Goal: Information Seeking & Learning: Learn about a topic

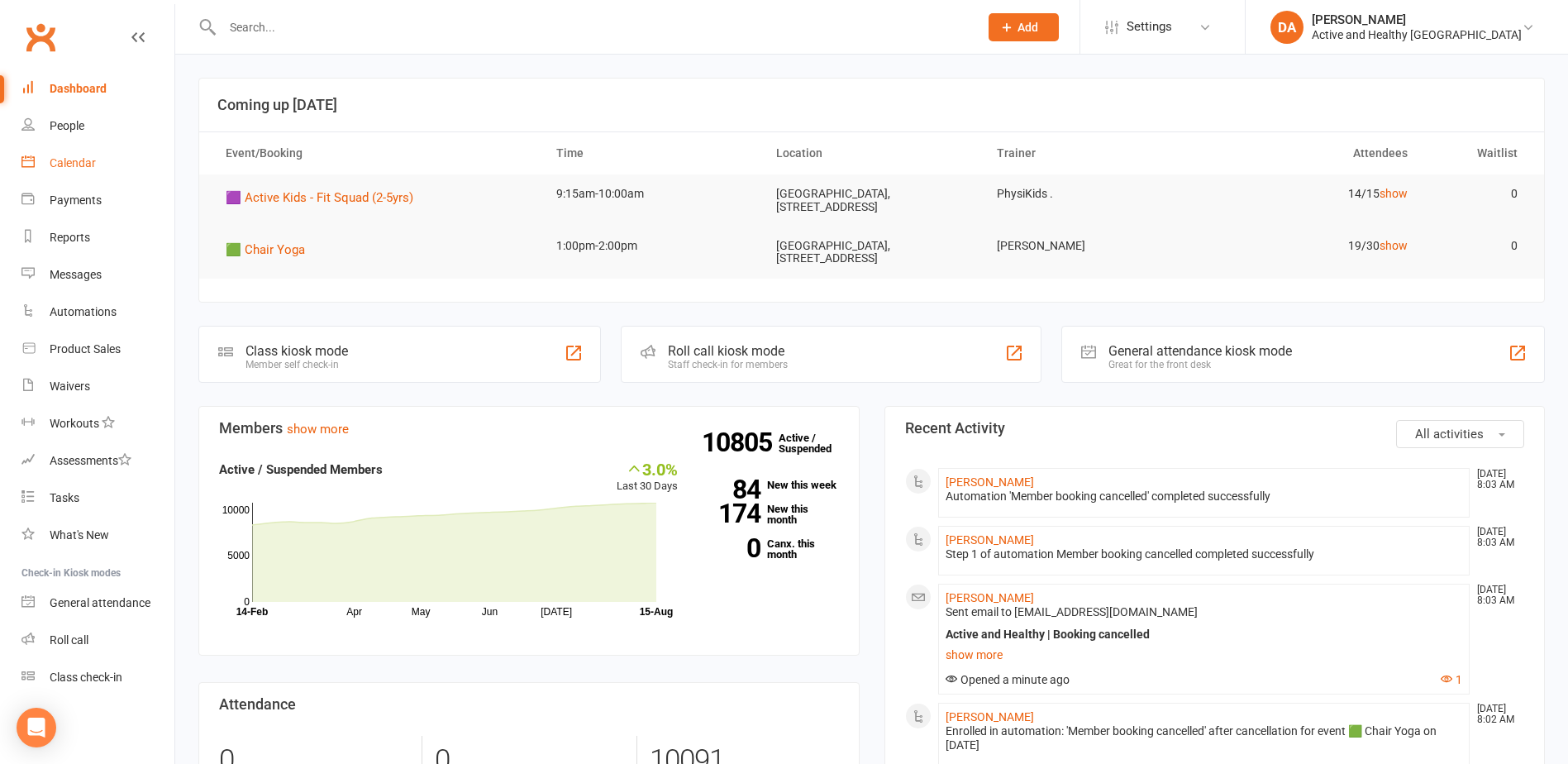
click at [81, 154] on link "Calendar" at bounding box center [98, 163] width 153 height 37
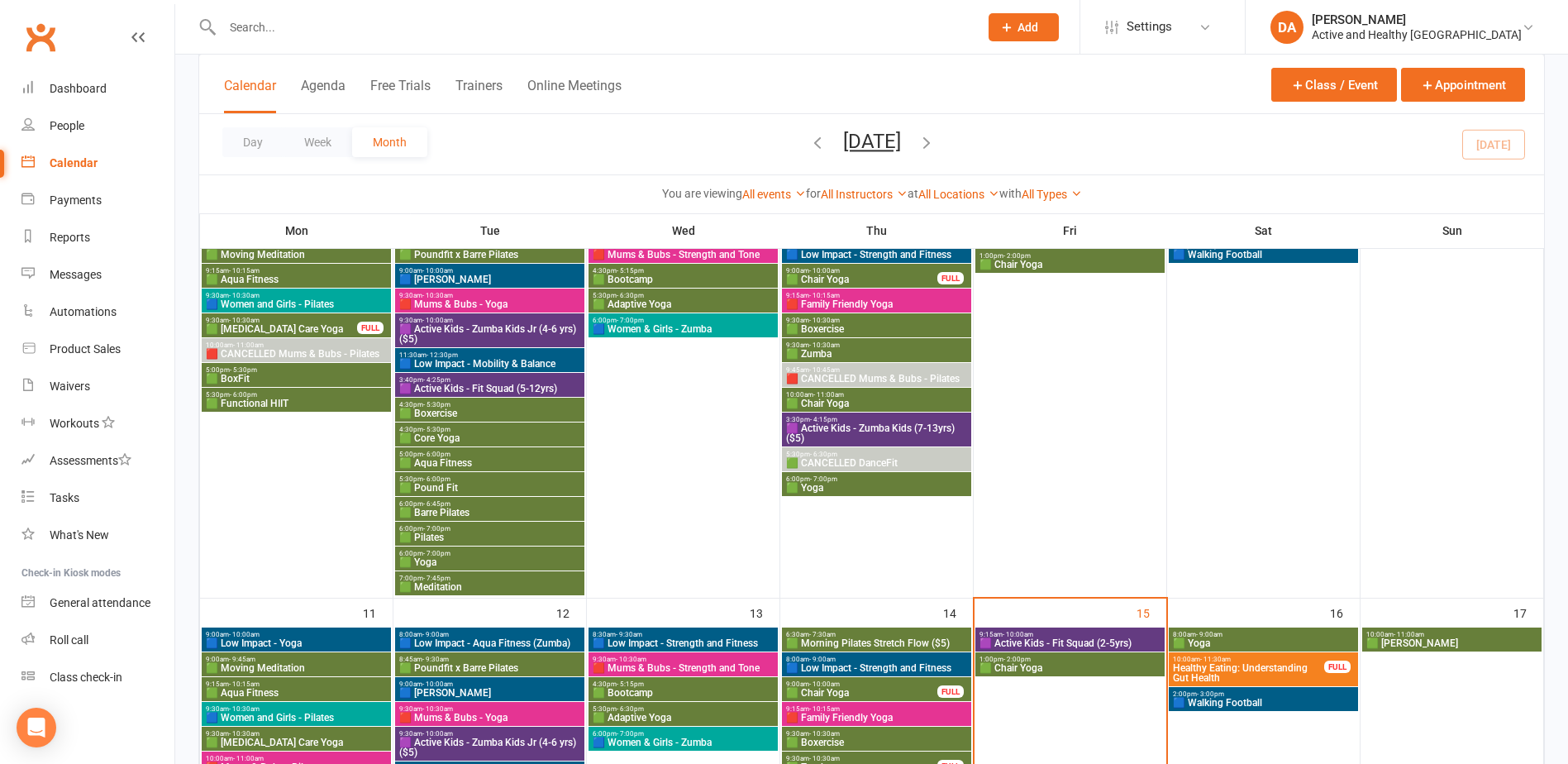
scroll to position [909, 0]
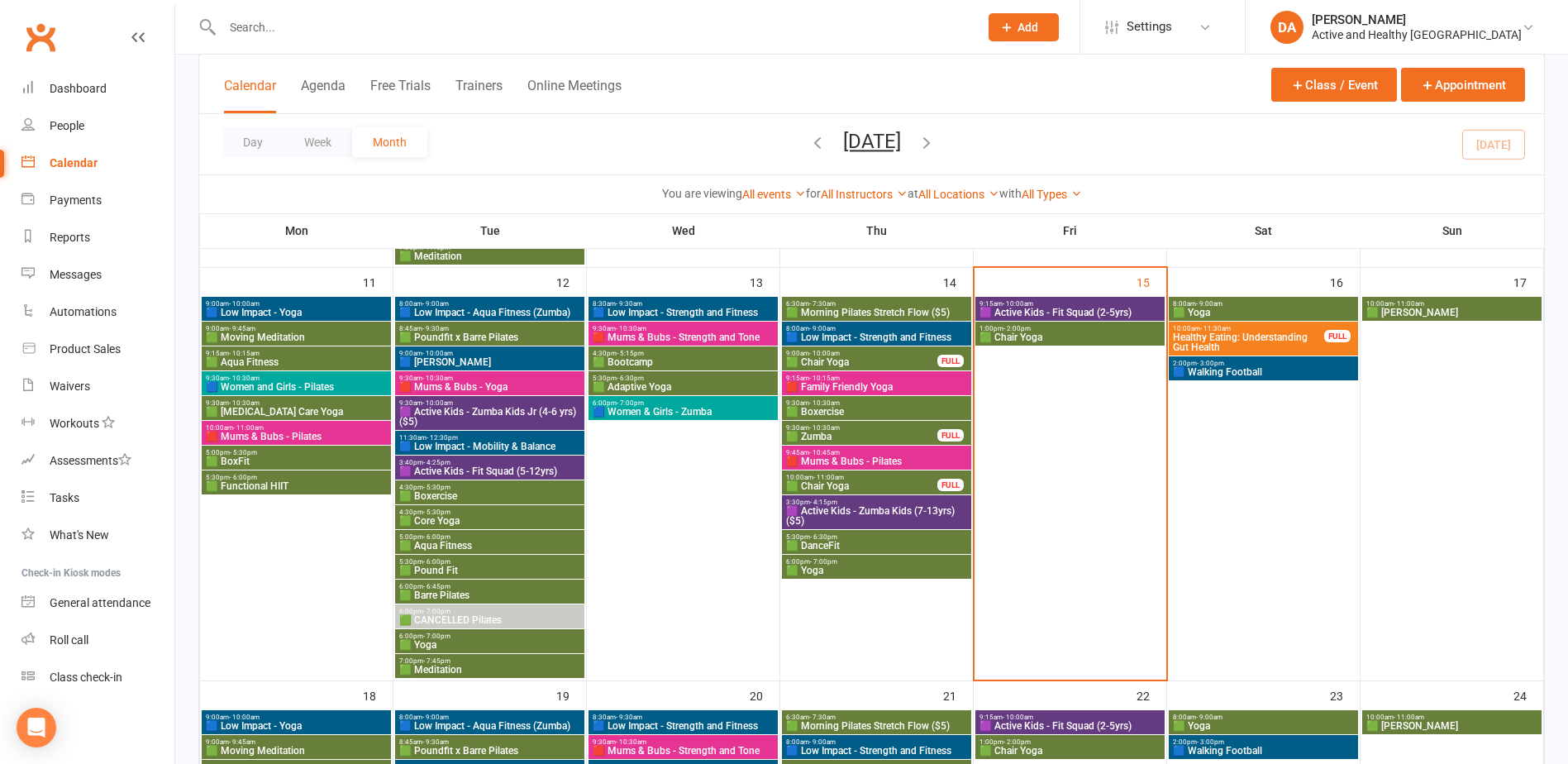
click at [1097, 311] on span "🟪 Active Kids - Fit Squad (2-5yrs)" at bounding box center [1069, 312] width 182 height 10
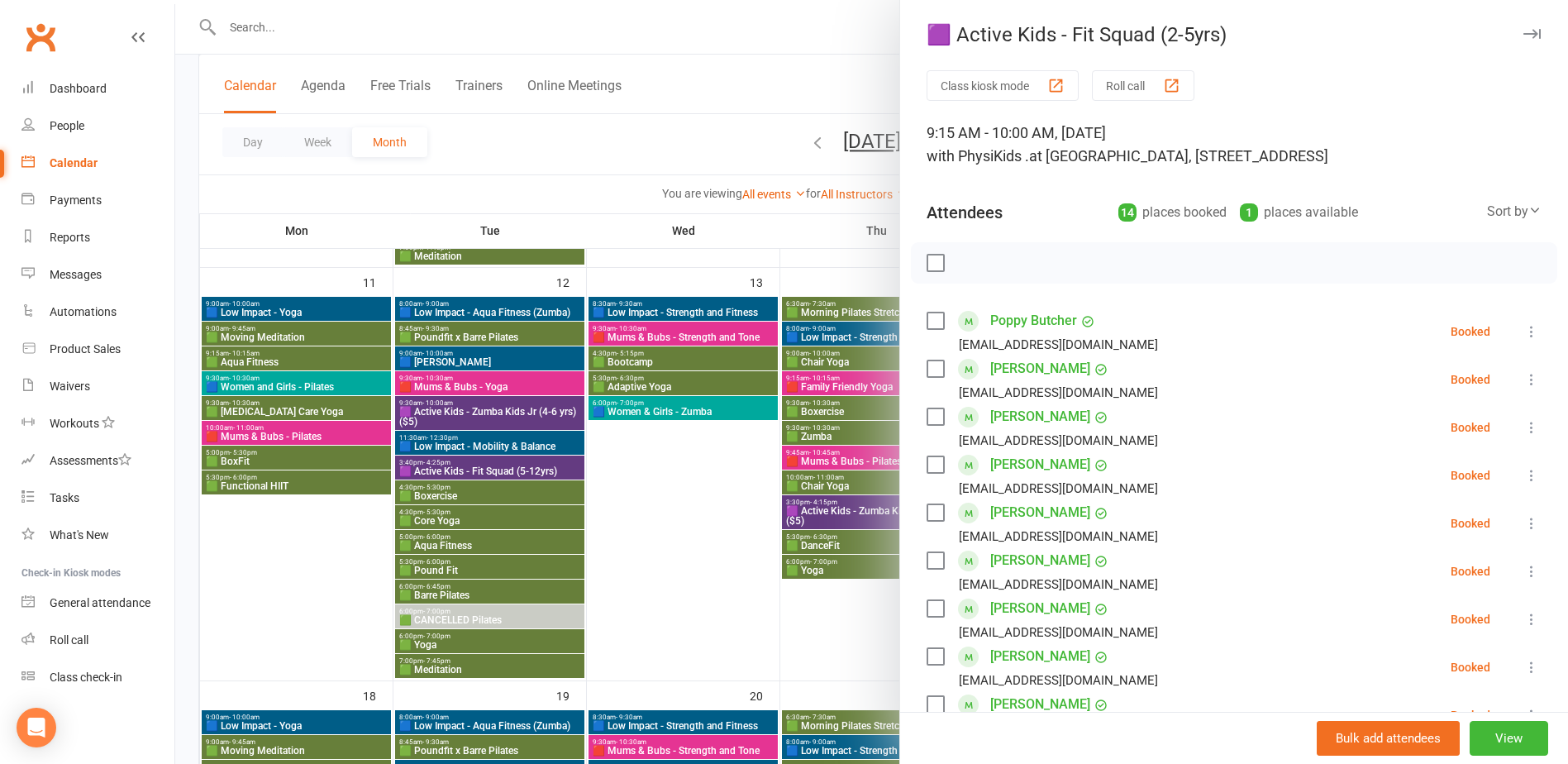
click at [810, 222] on div at bounding box center [872, 382] width 1392 height 764
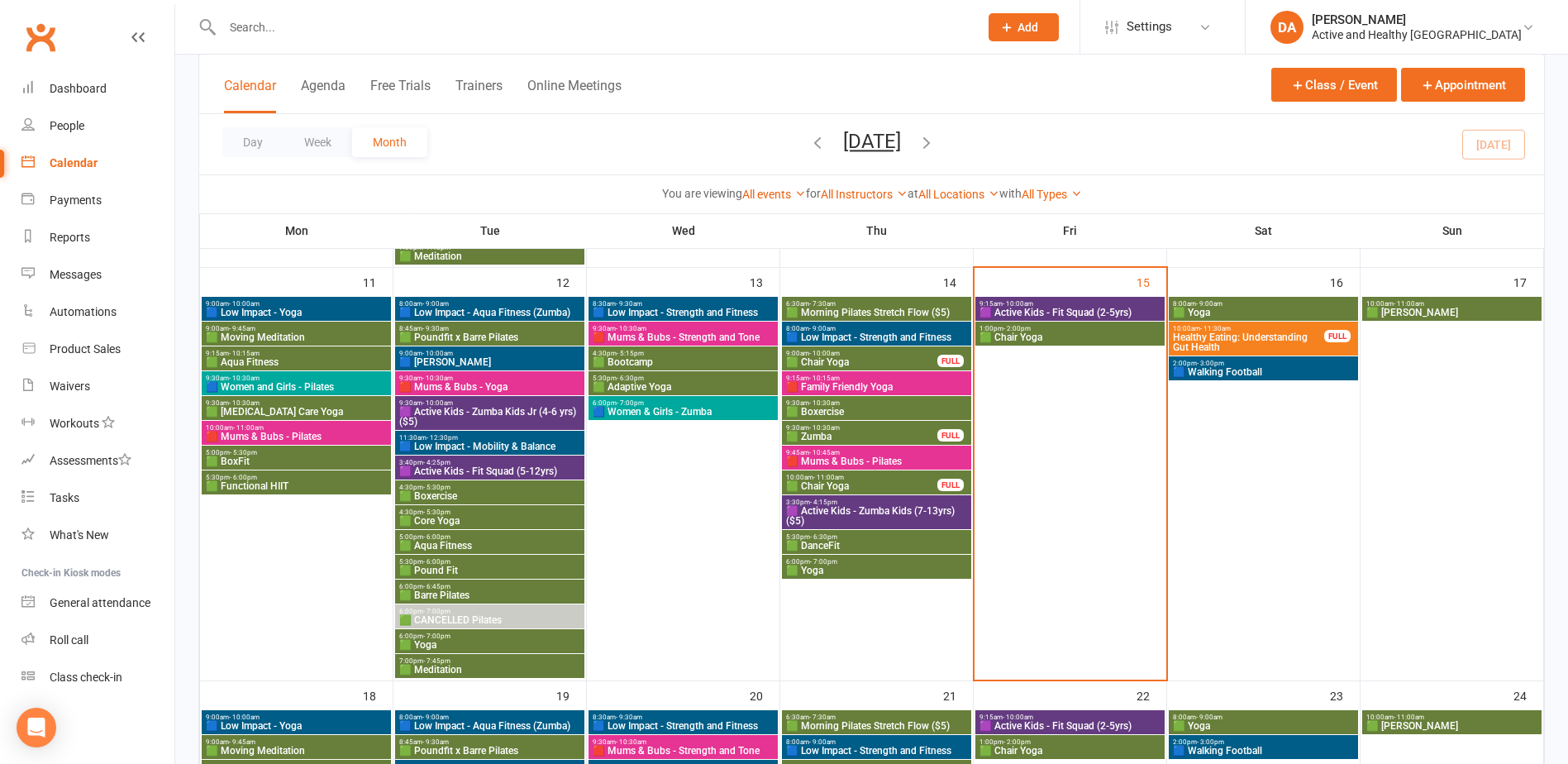
click at [1108, 334] on span "🟩 Chair Yoga" at bounding box center [1069, 338] width 182 height 10
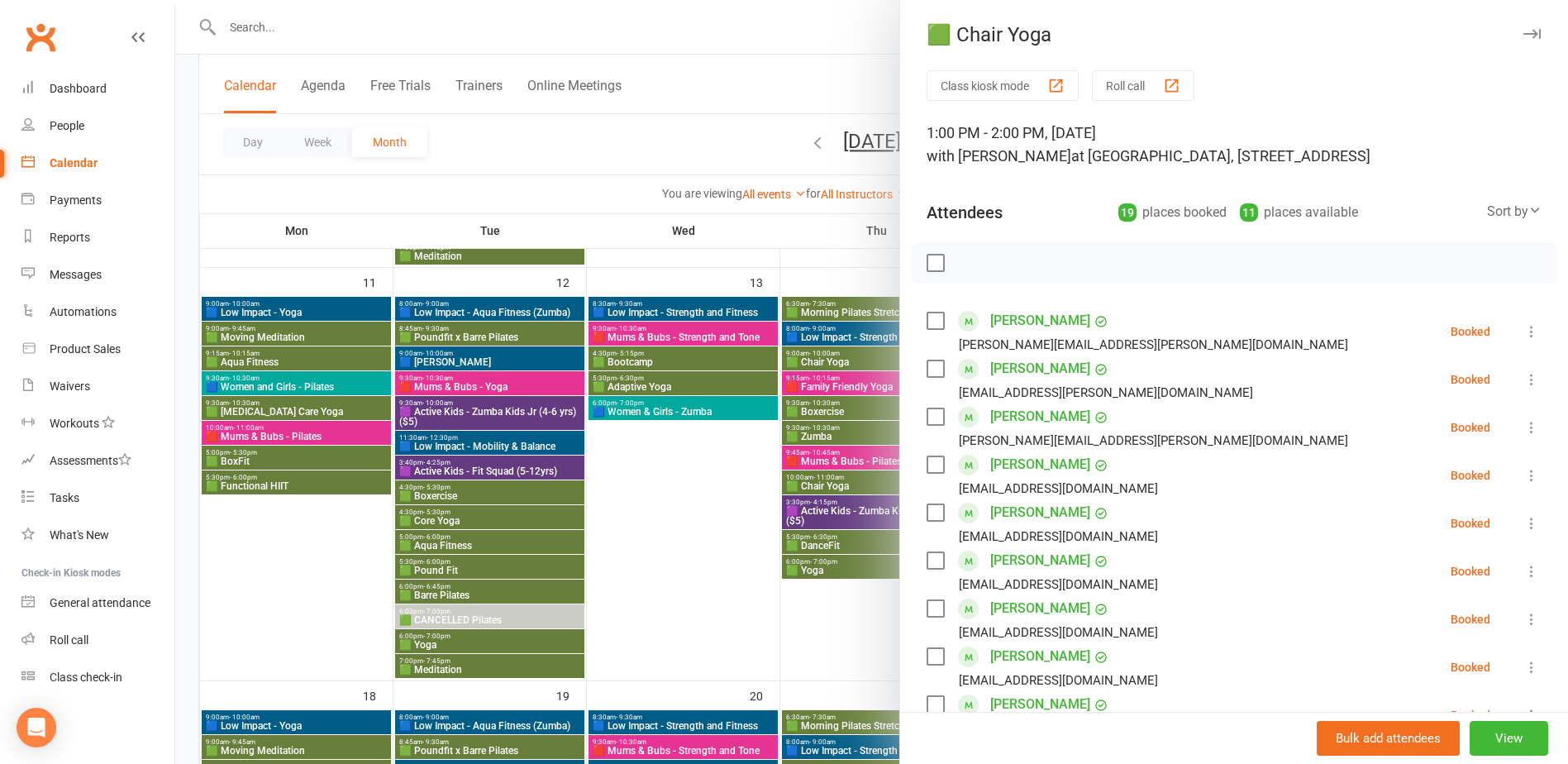
click at [832, 256] on div at bounding box center [872, 382] width 1392 height 764
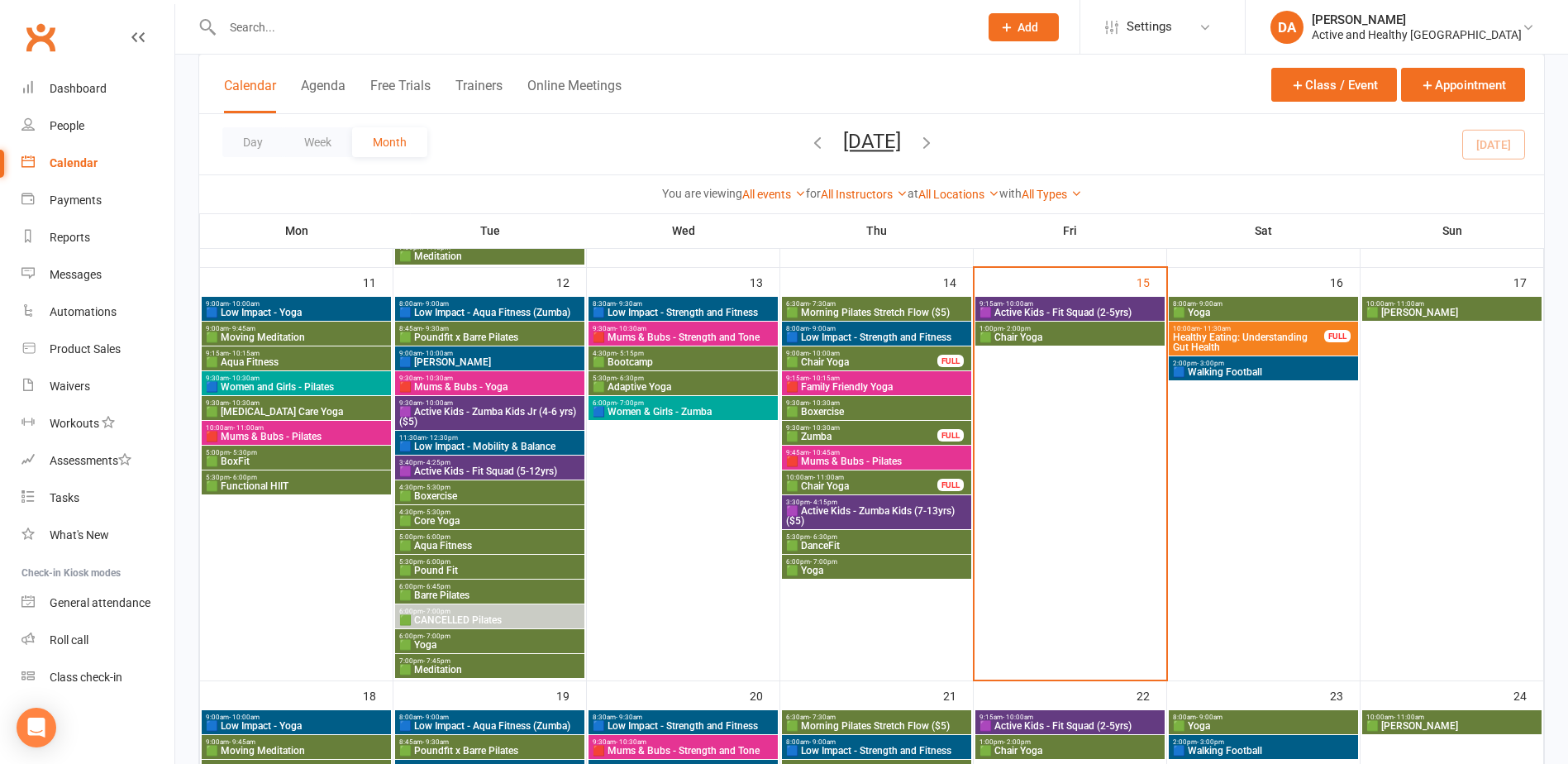
click at [1285, 311] on span "🟩 Yoga" at bounding box center [1263, 312] width 182 height 10
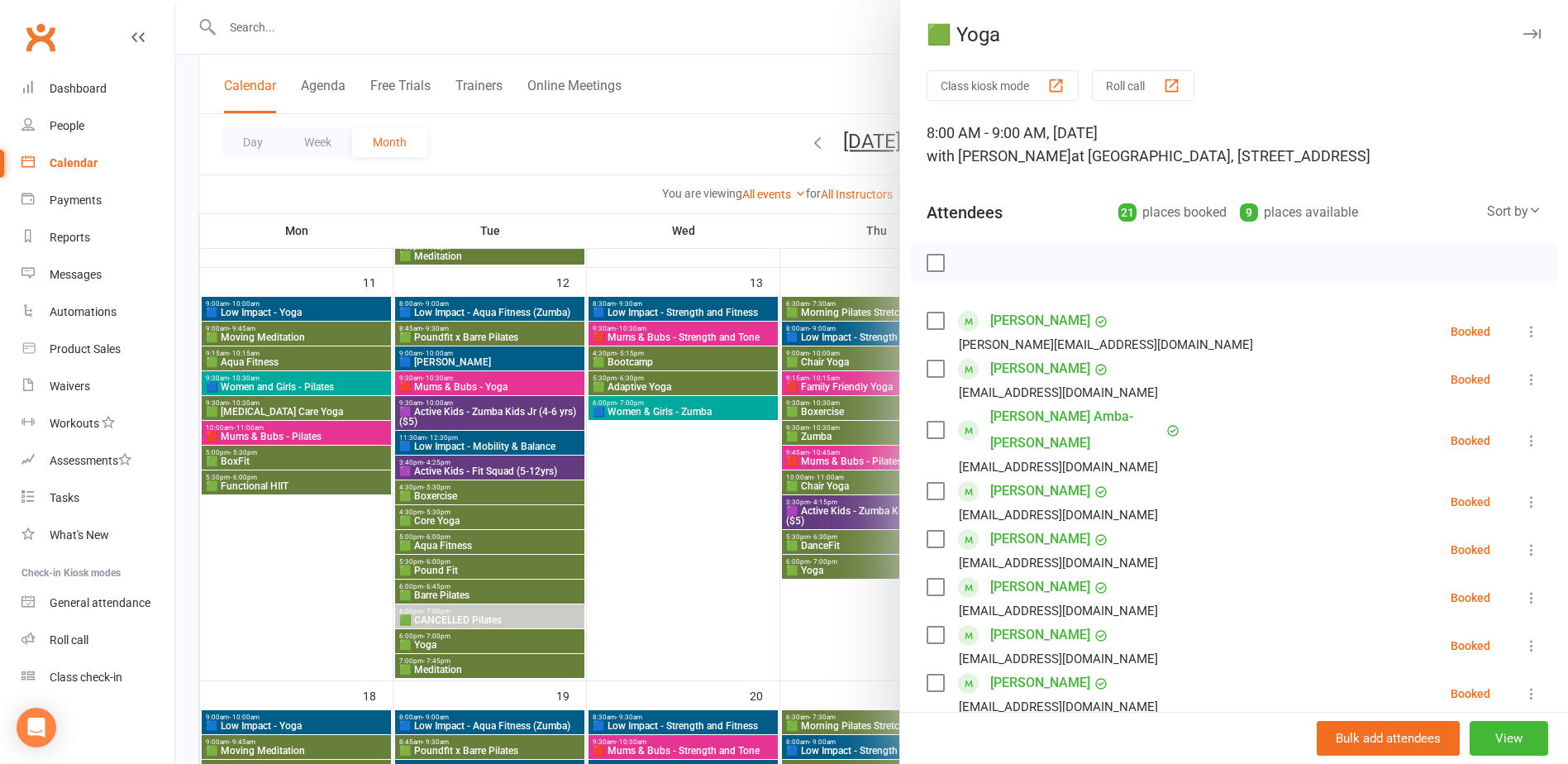
click at [767, 197] on div at bounding box center [872, 382] width 1392 height 764
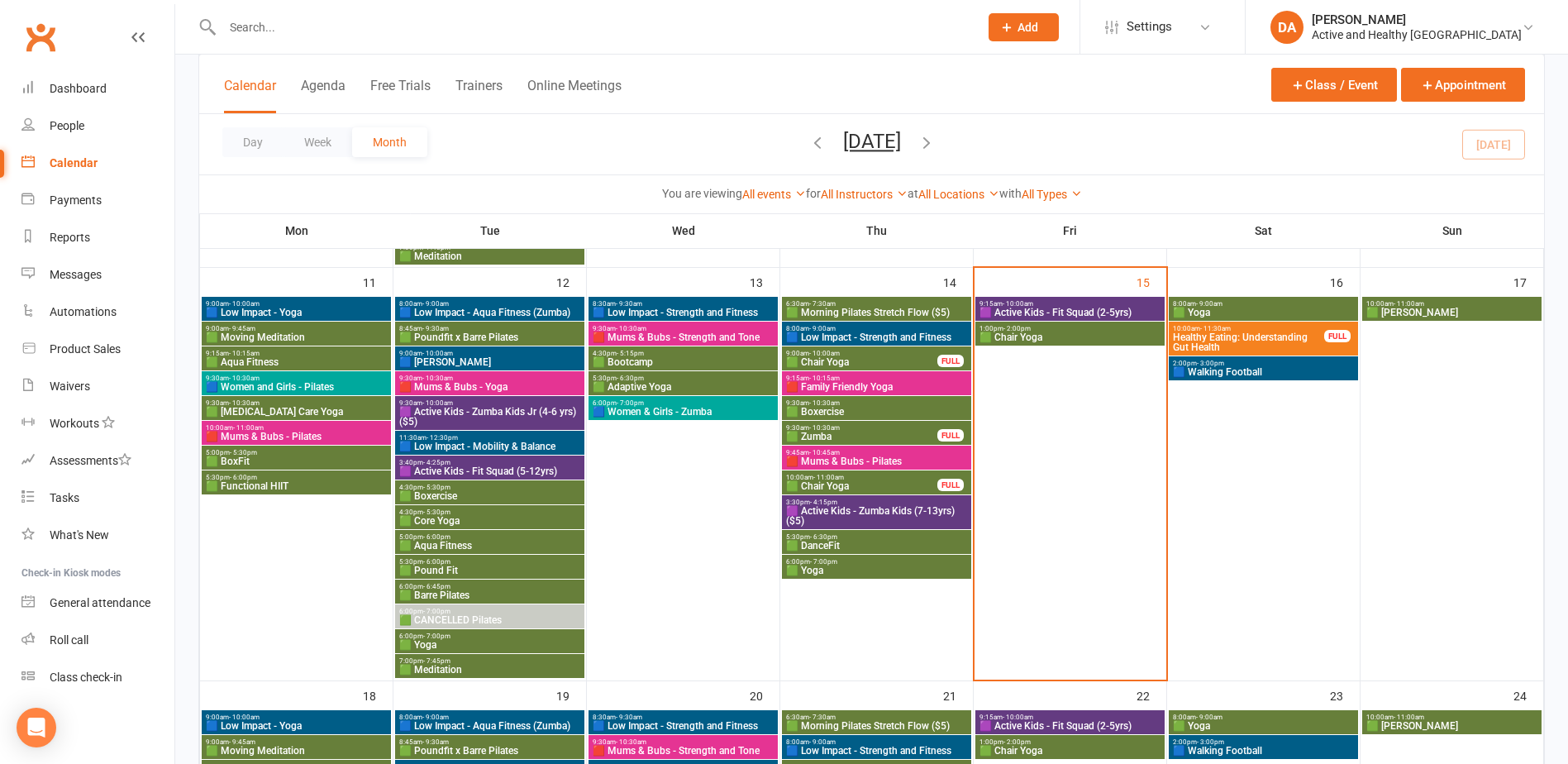
click at [1293, 338] on span "Healthy Eating: Understanding Gut Health" at bounding box center [1248, 342] width 153 height 20
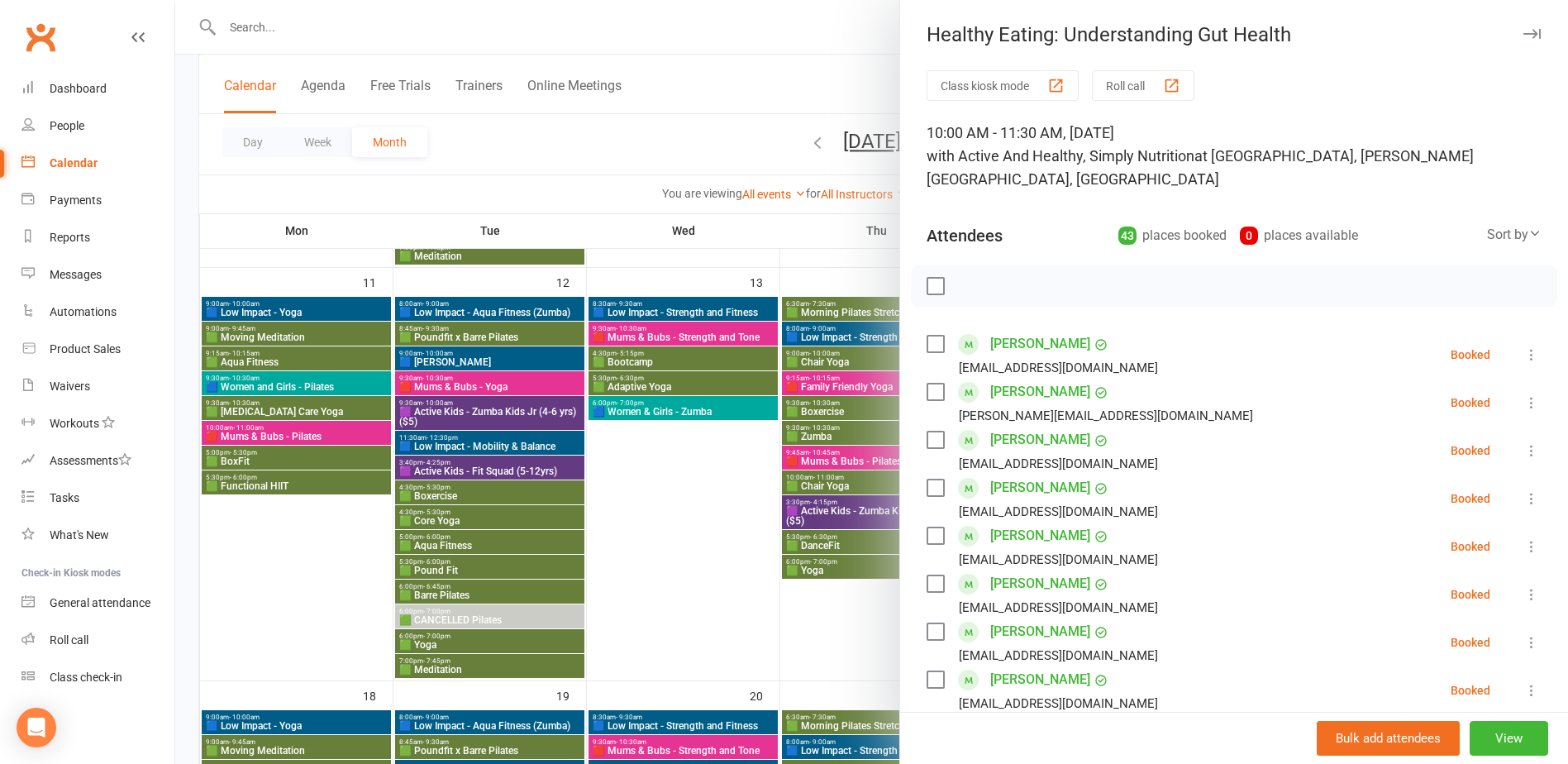
click at [77, 159] on div "Calendar" at bounding box center [73, 163] width 48 height 14
click at [721, 236] on div at bounding box center [872, 382] width 1392 height 764
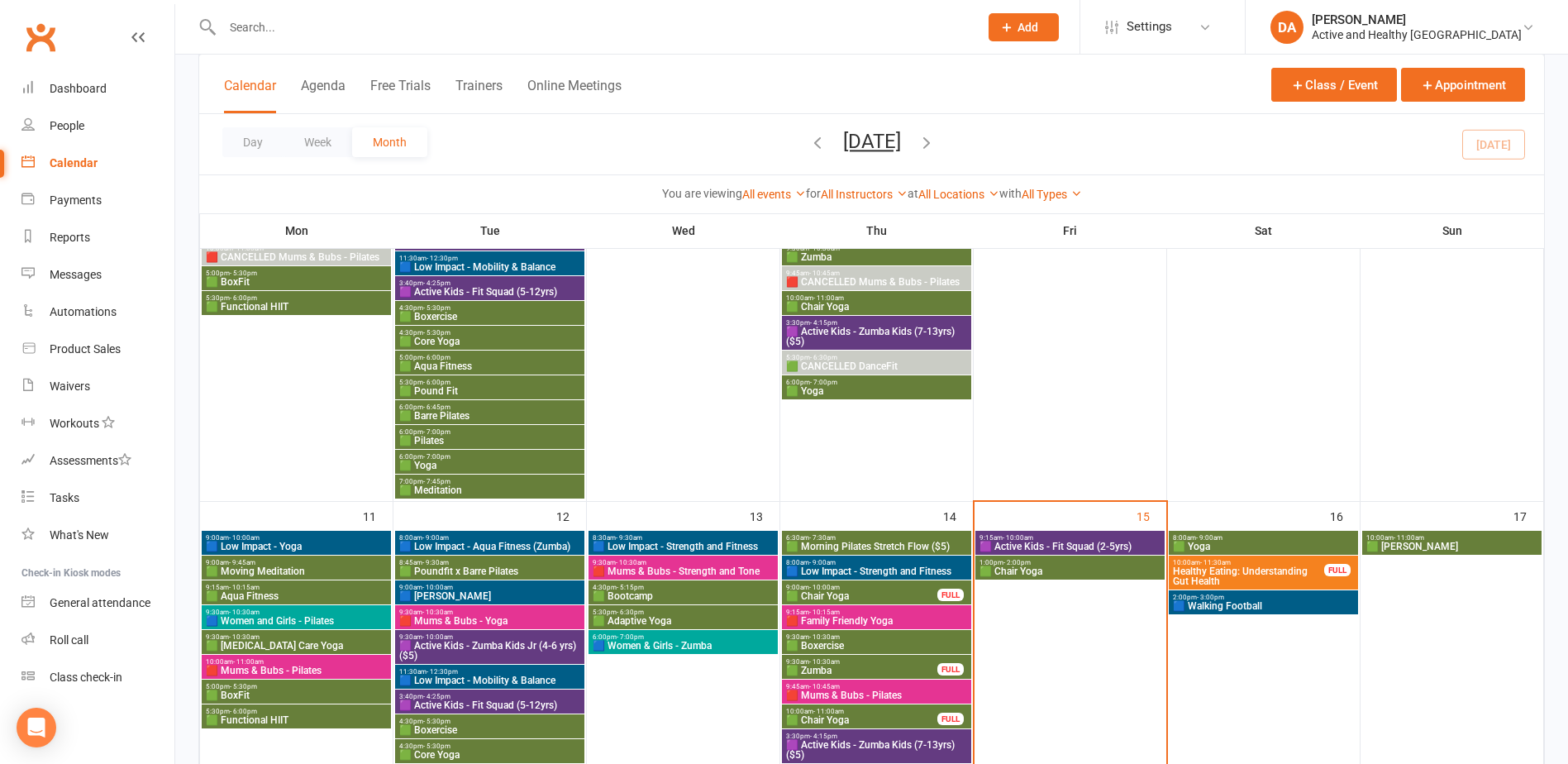
scroll to position [826, 0]
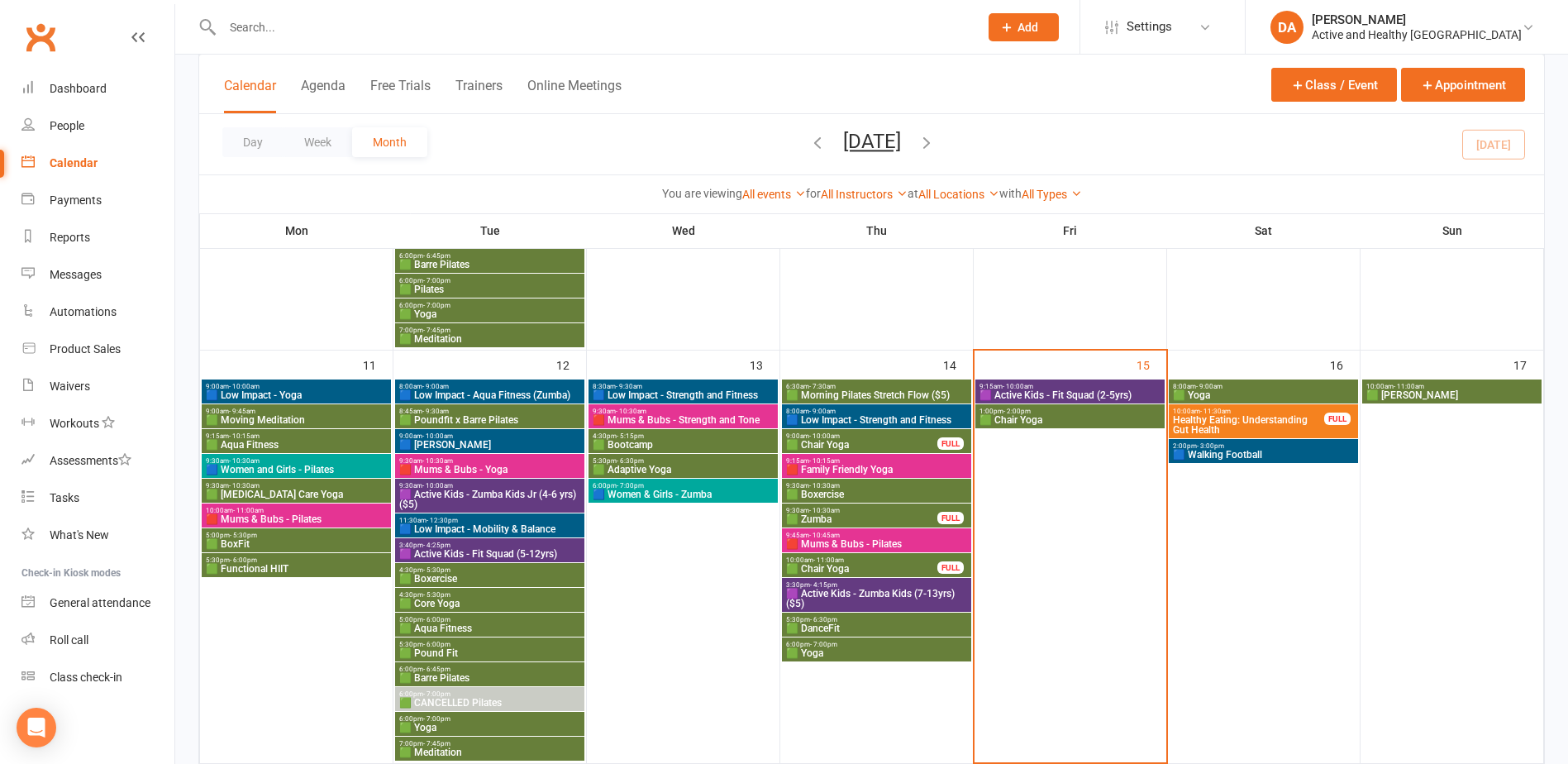
click at [1282, 422] on span "Healthy Eating: Understanding Gut Health" at bounding box center [1248, 424] width 153 height 20
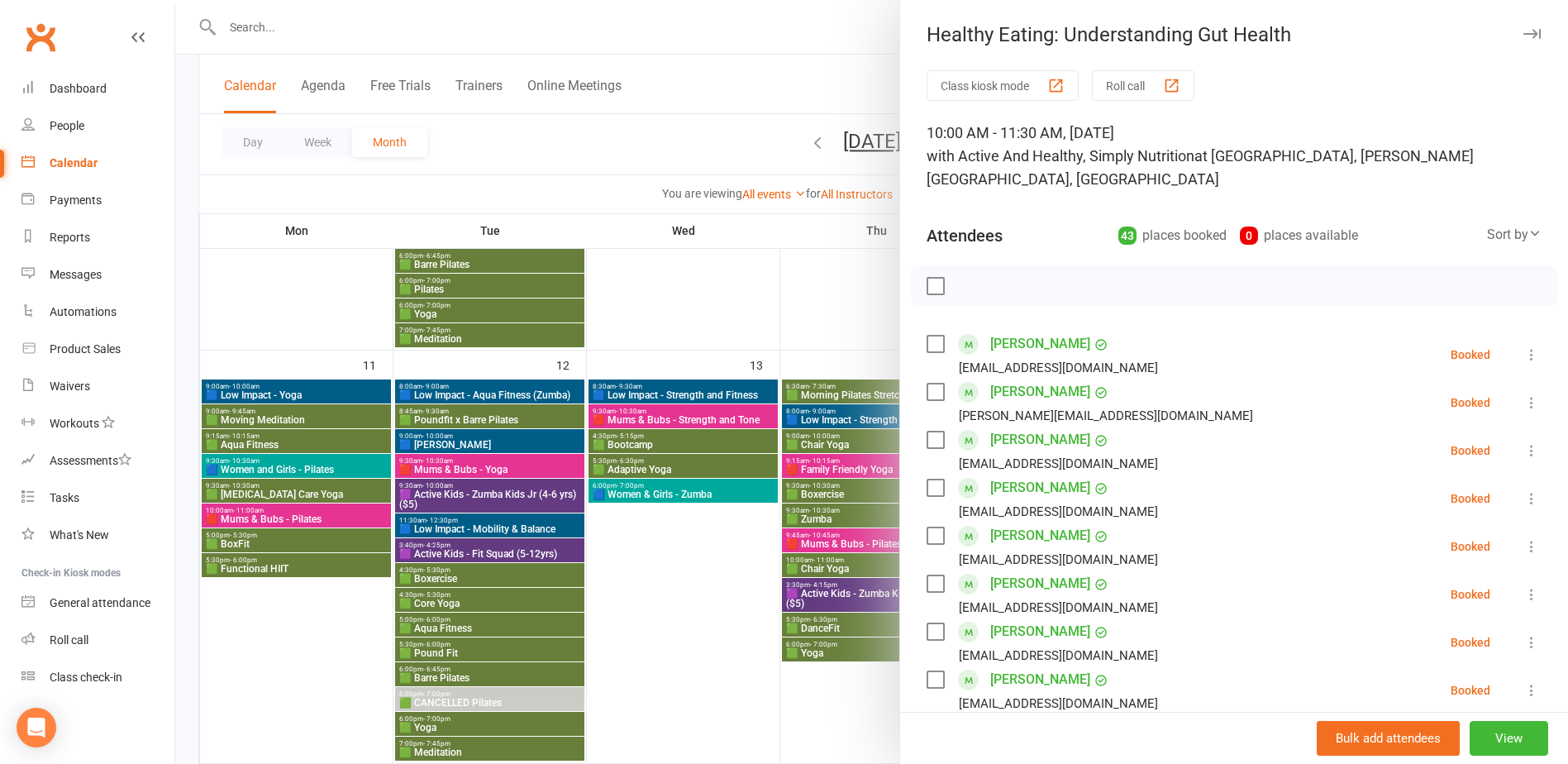
click at [649, 578] on div at bounding box center [872, 382] width 1392 height 764
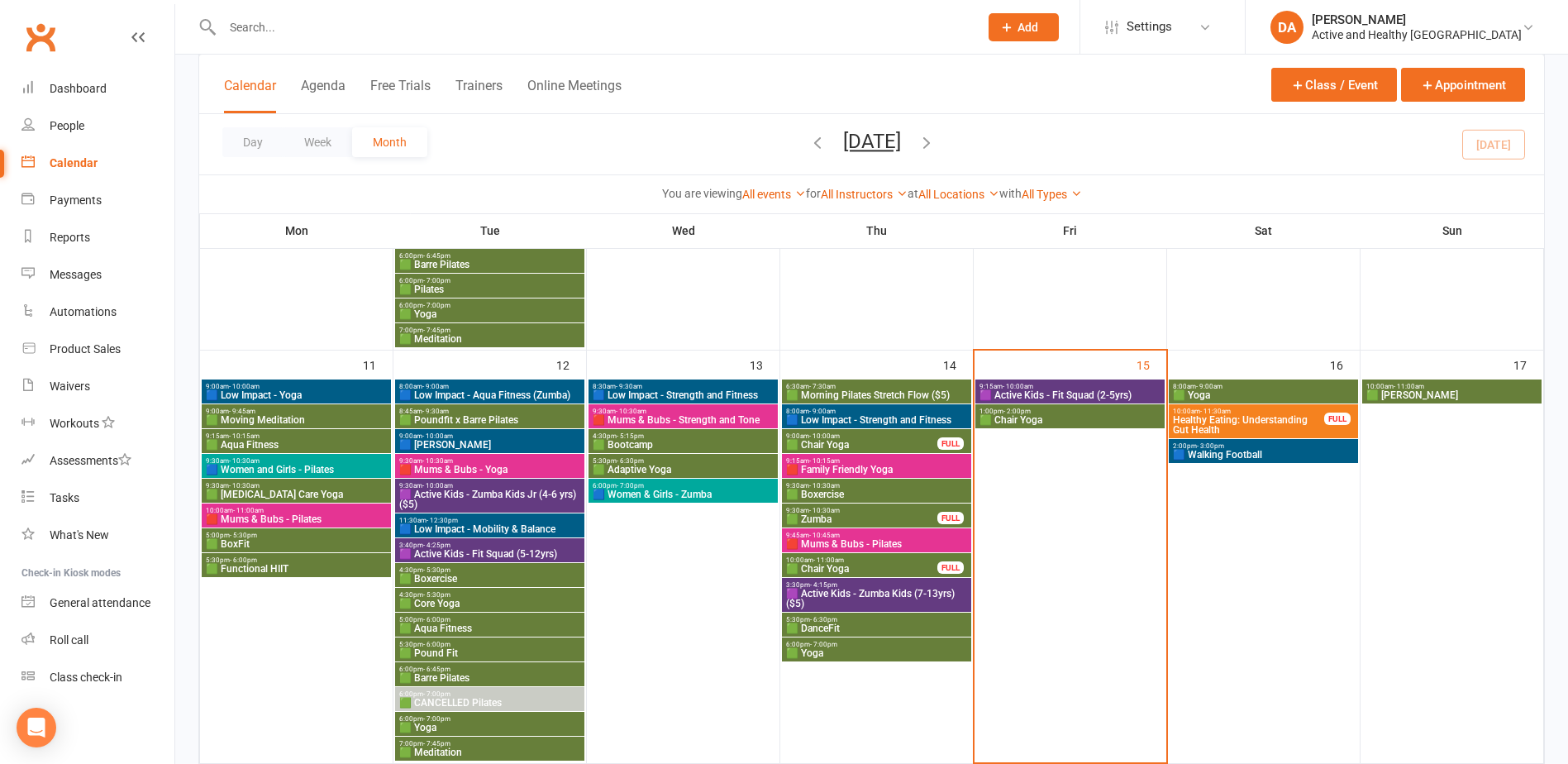
click at [1285, 457] on span "🟦 Walking Football" at bounding box center [1263, 455] width 182 height 10
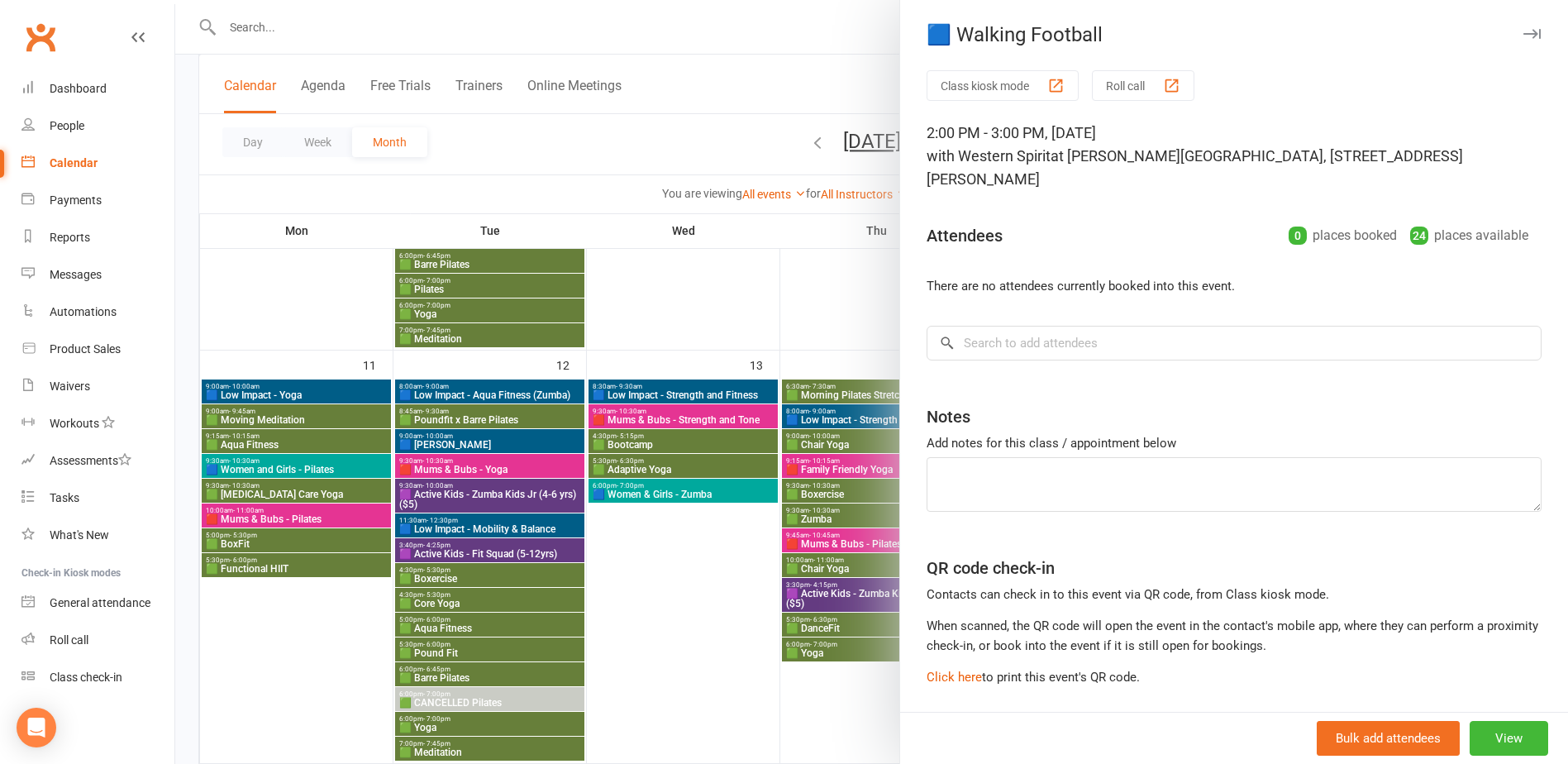
click at [736, 642] on div at bounding box center [872, 382] width 1392 height 764
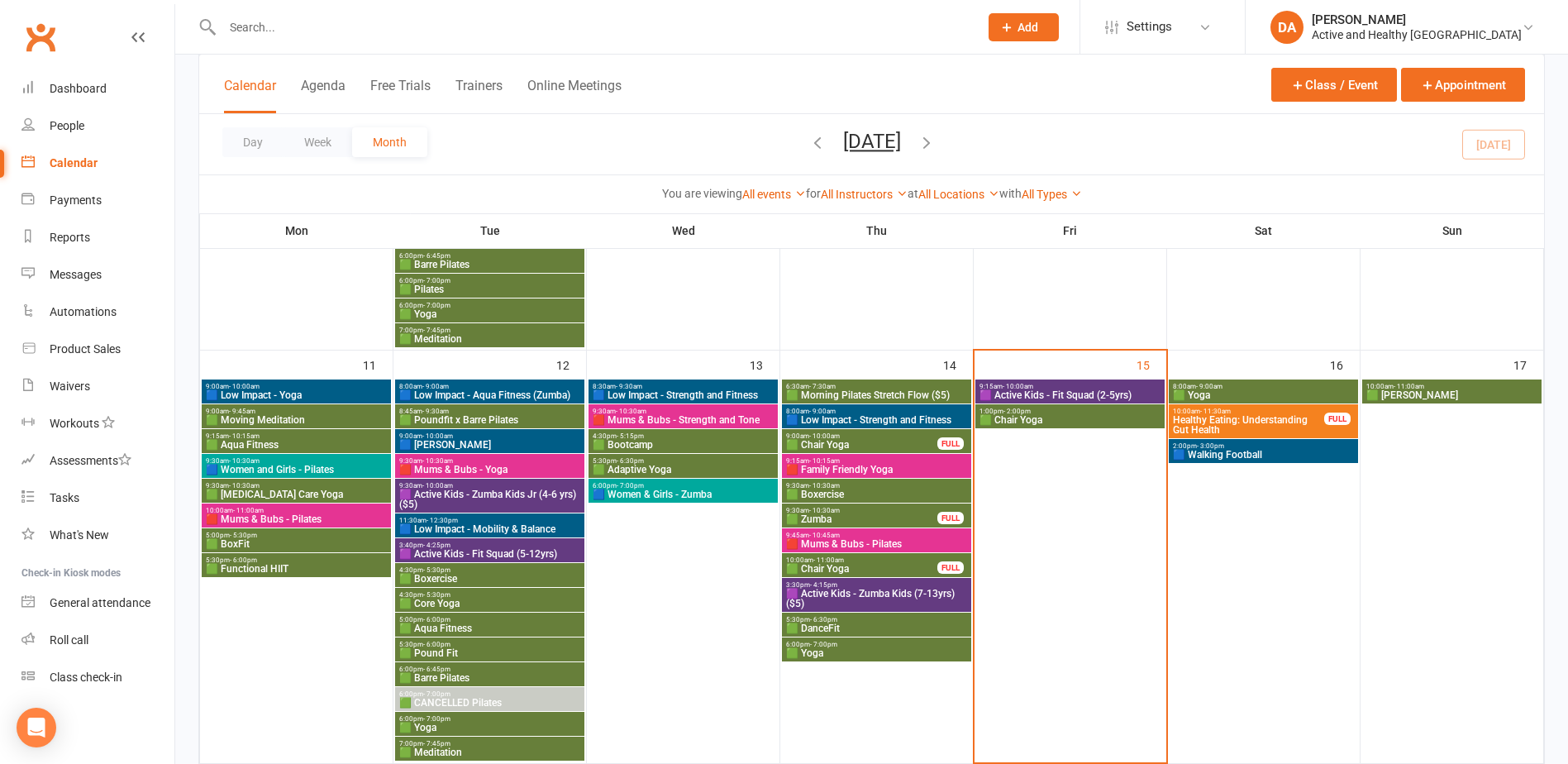
click at [1243, 390] on span "🟩 Yoga" at bounding box center [1263, 395] width 182 height 10
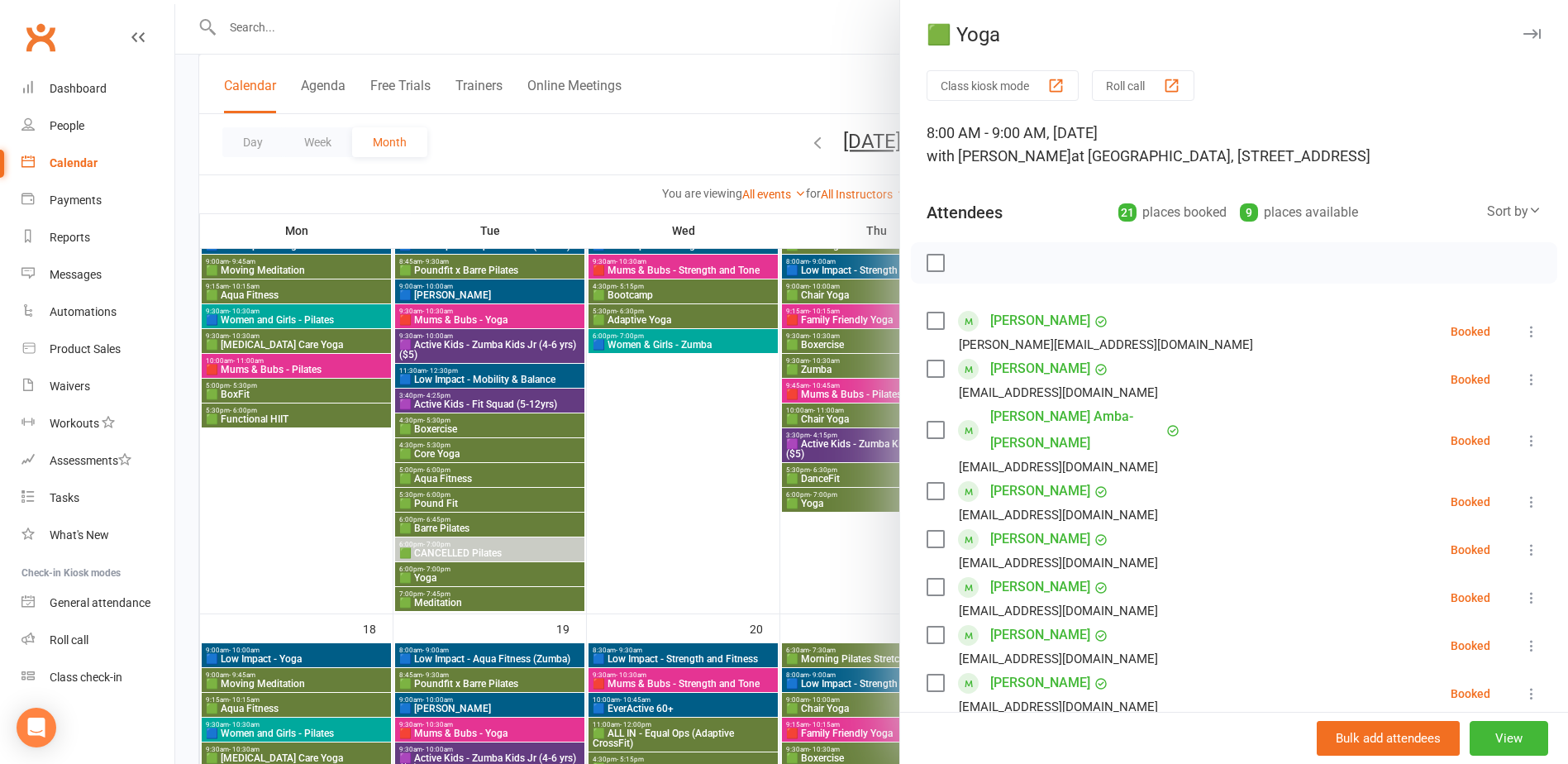
scroll to position [992, 0]
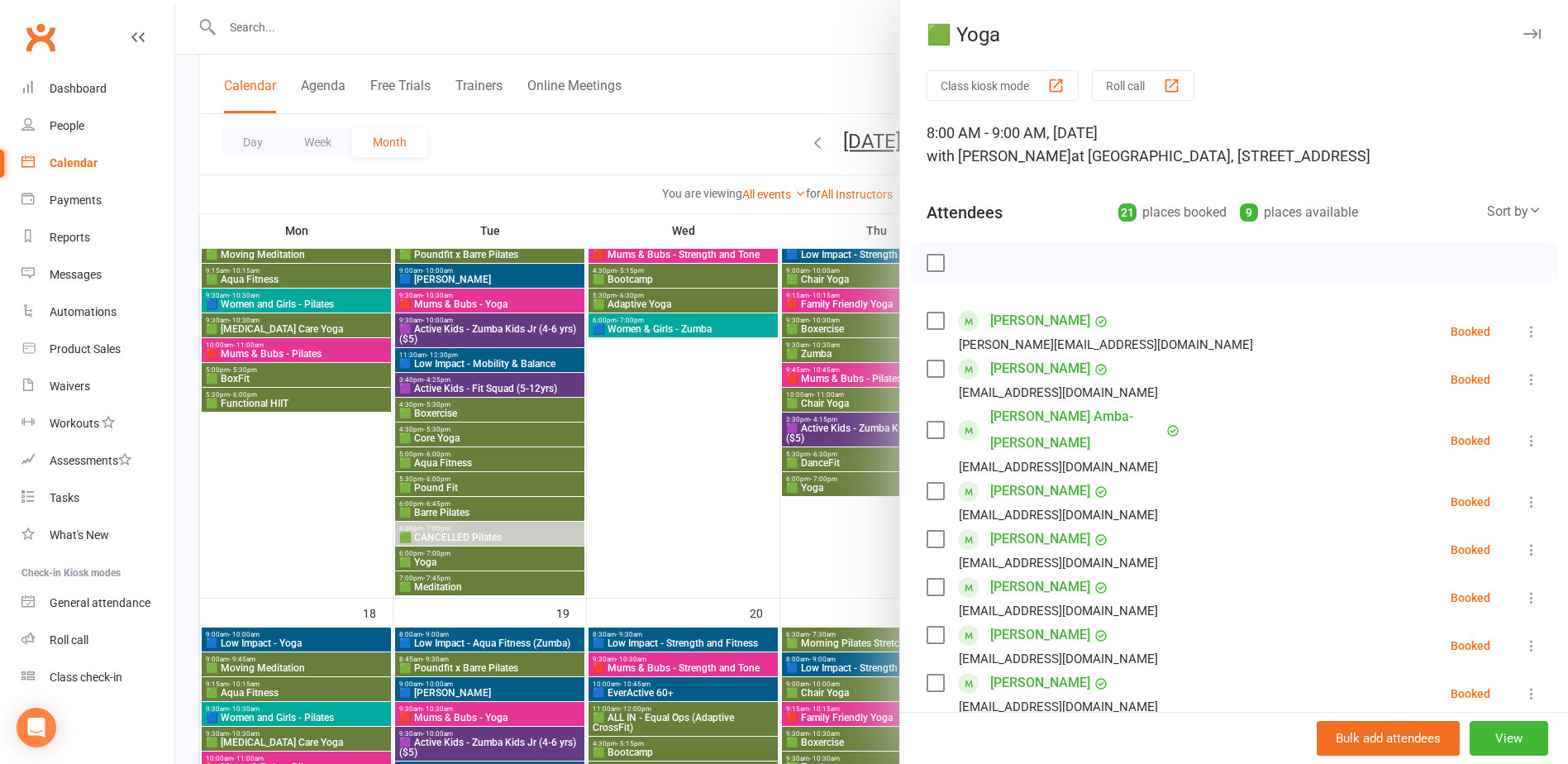
click at [697, 488] on div at bounding box center [872, 382] width 1392 height 764
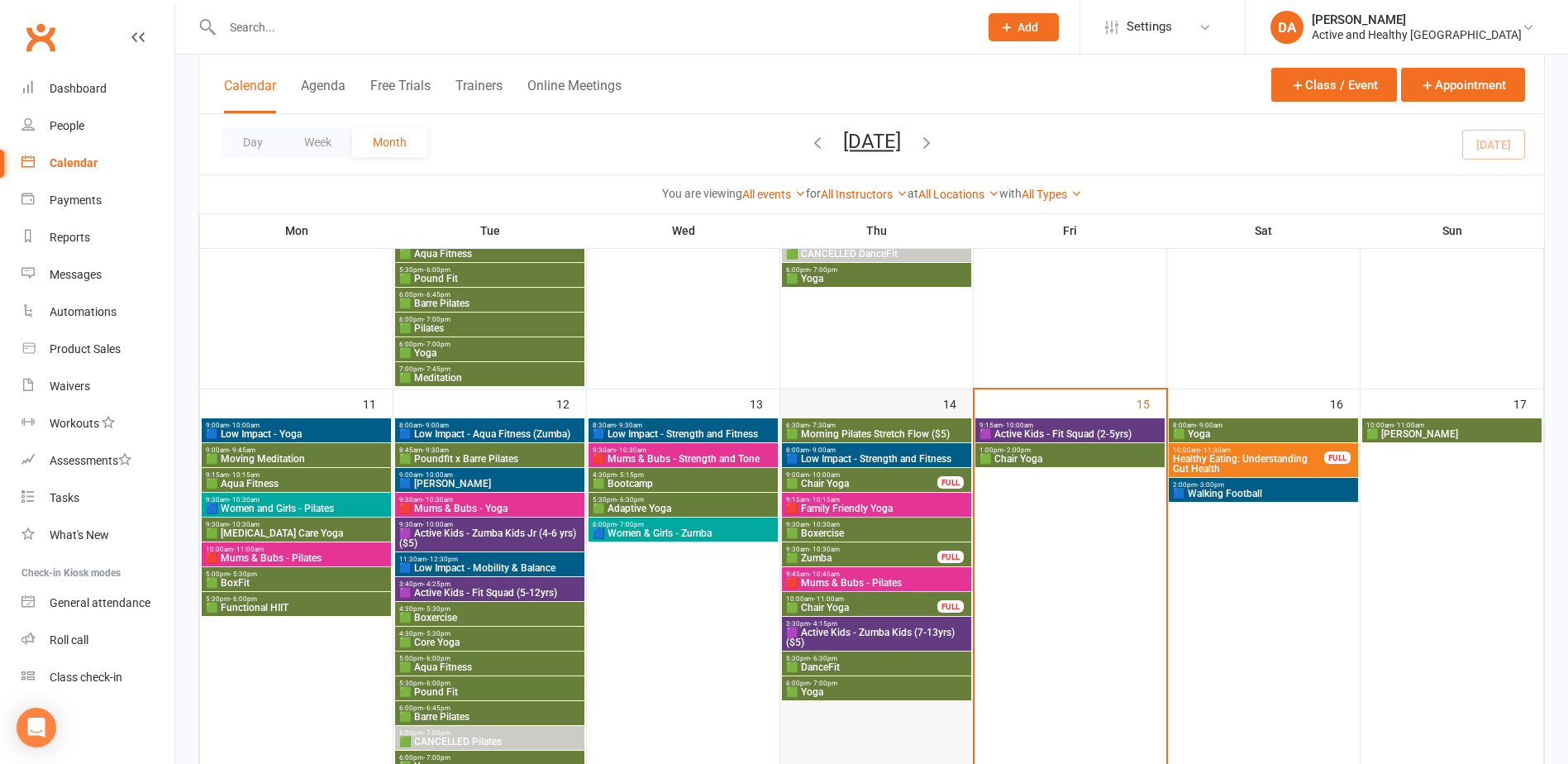
scroll to position [826, 0]
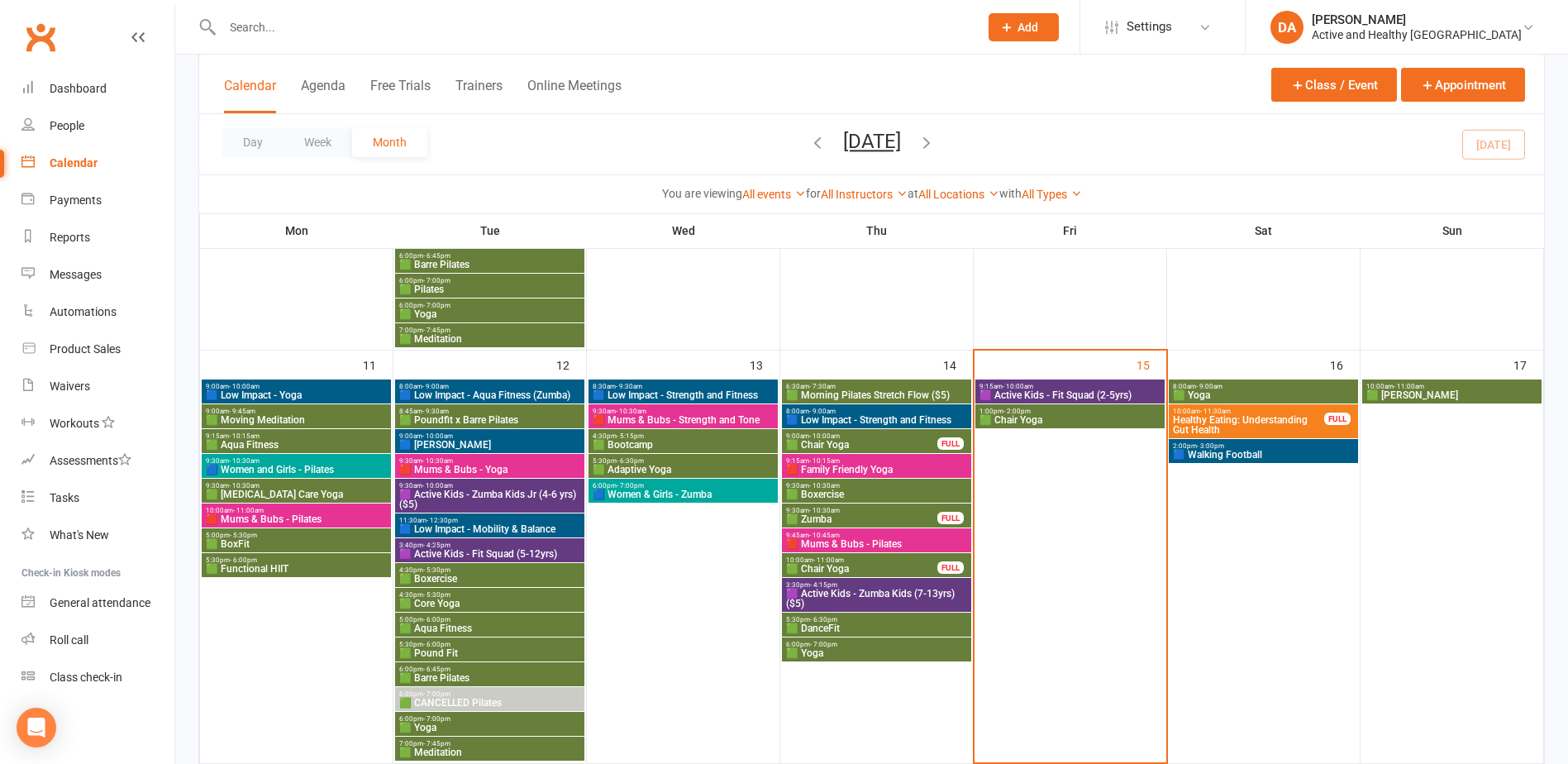
click at [811, 641] on span "- 7:00pm" at bounding box center [824, 645] width 27 height 8
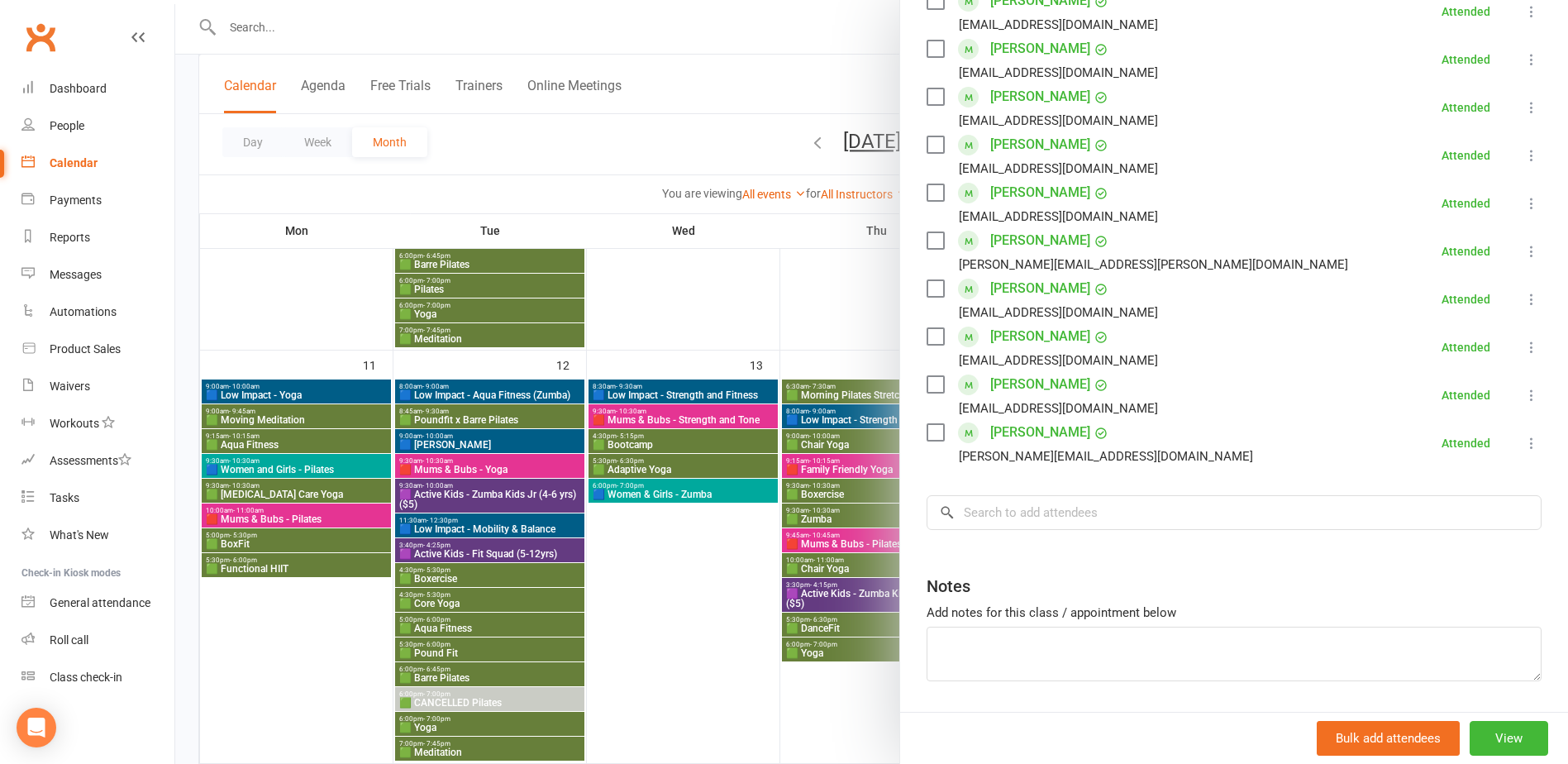
scroll to position [579, 0]
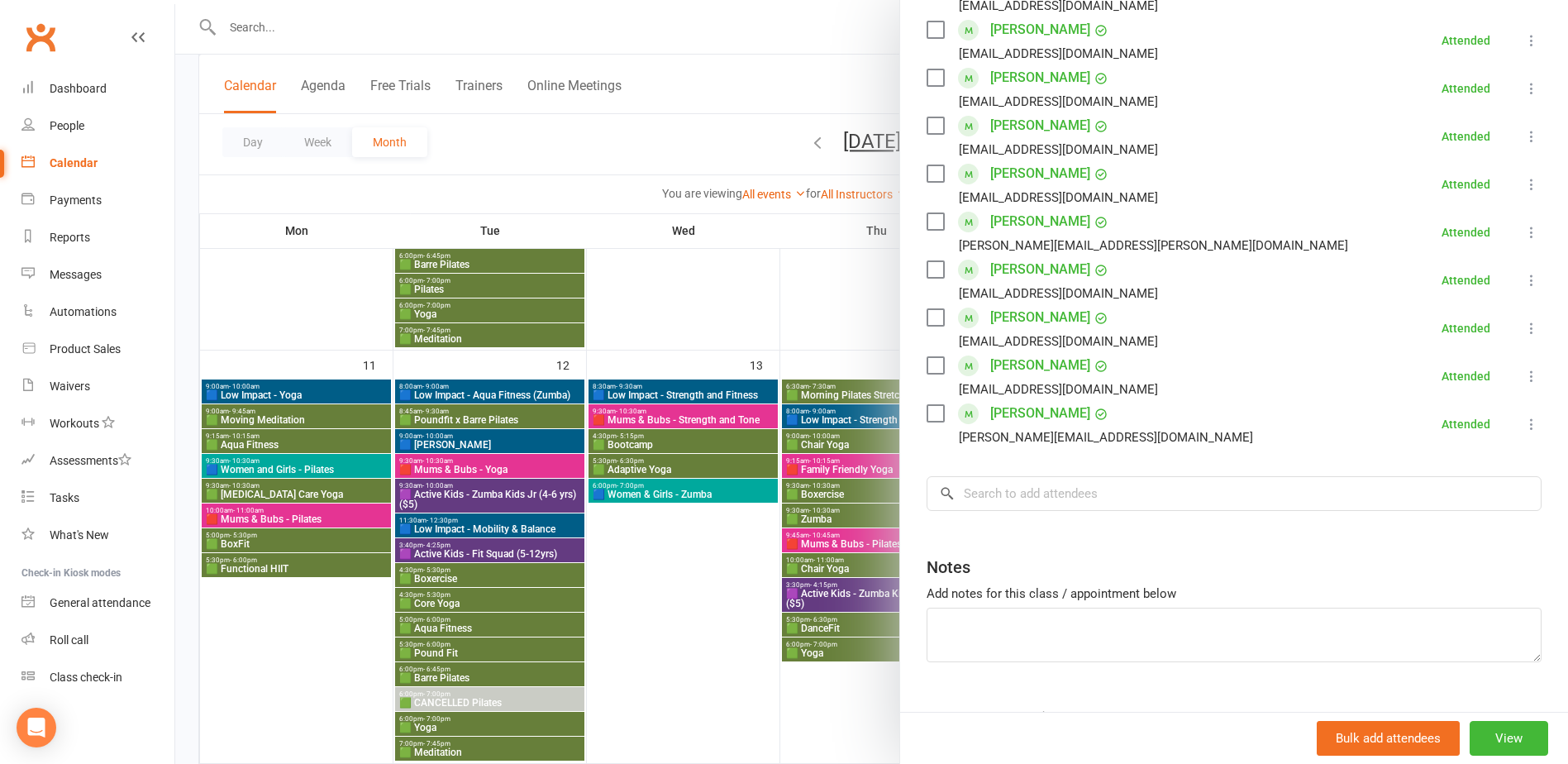
click at [664, 597] on div at bounding box center [872, 382] width 1392 height 764
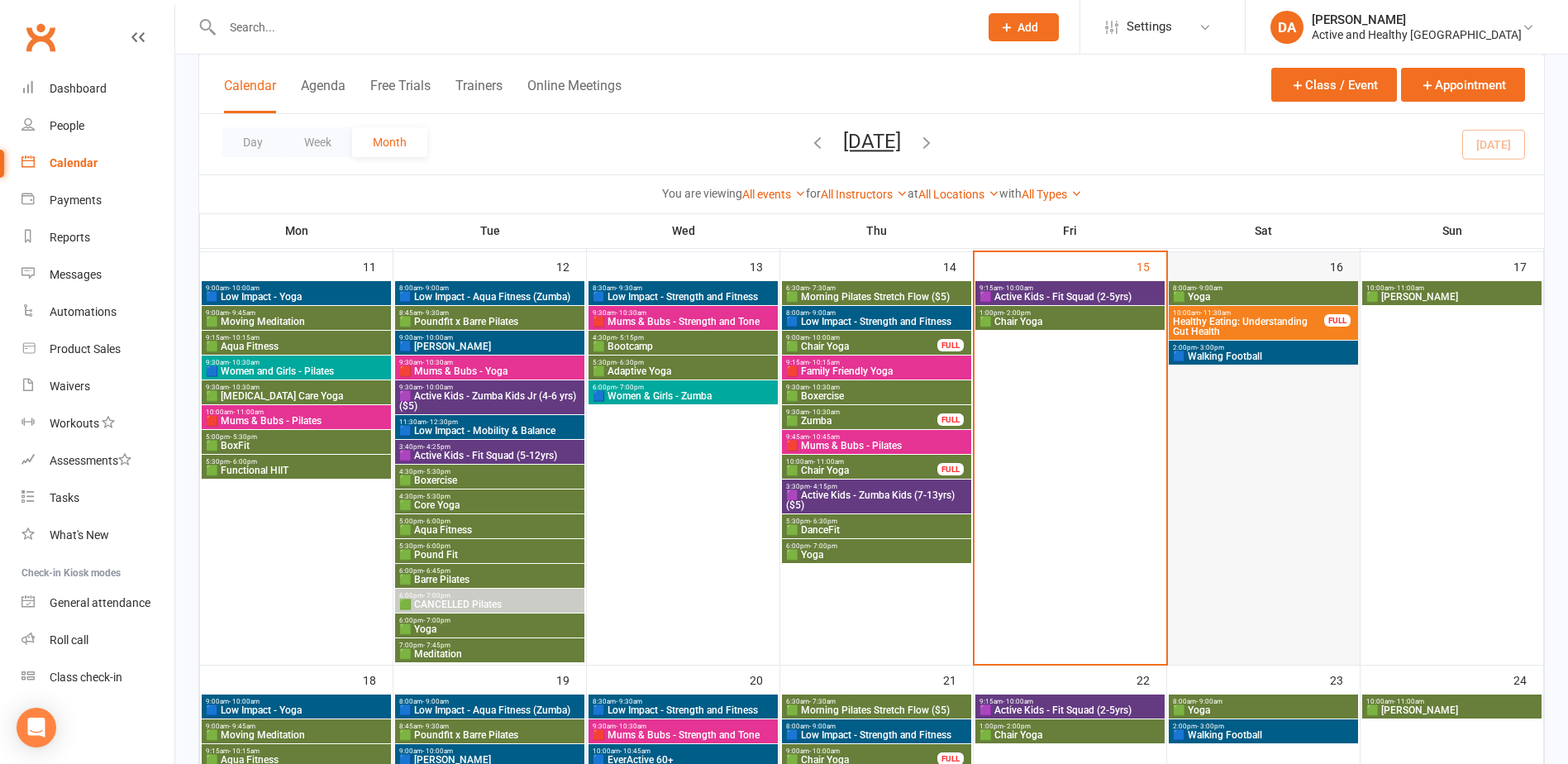
scroll to position [826, 0]
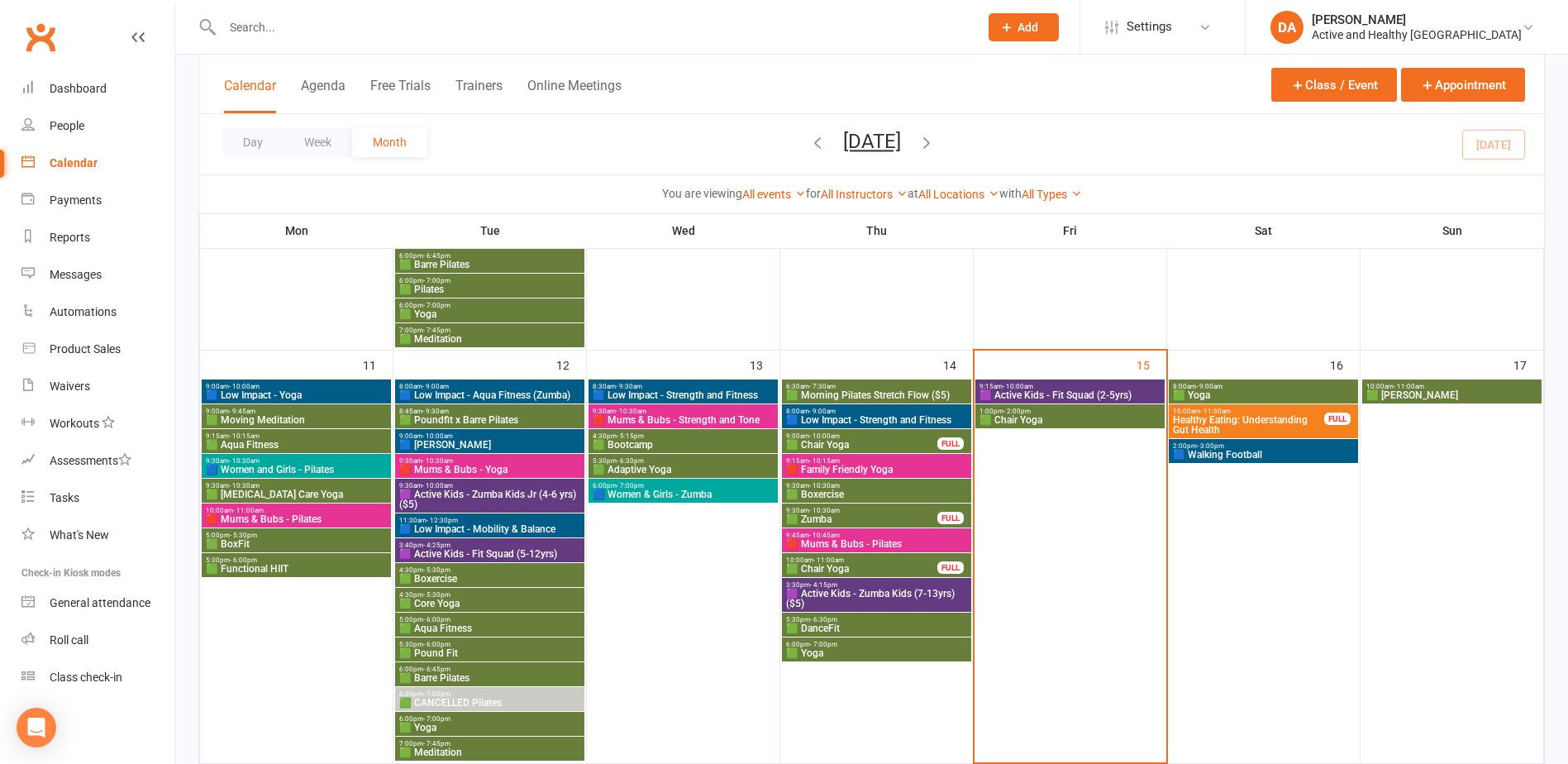
click at [1229, 453] on span "🟦 Walking Football" at bounding box center [1263, 455] width 182 height 10
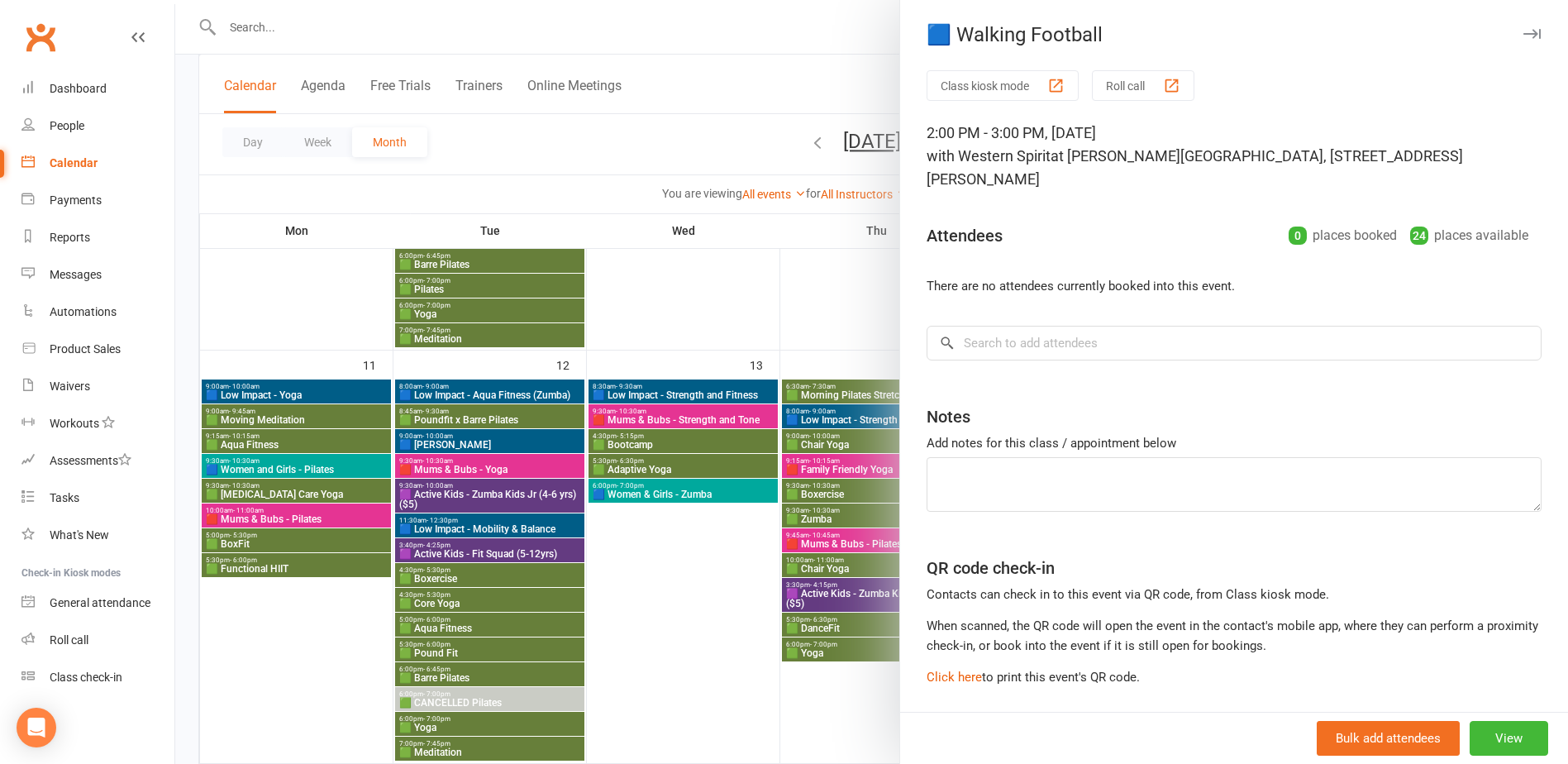
click at [832, 309] on div at bounding box center [872, 382] width 1392 height 764
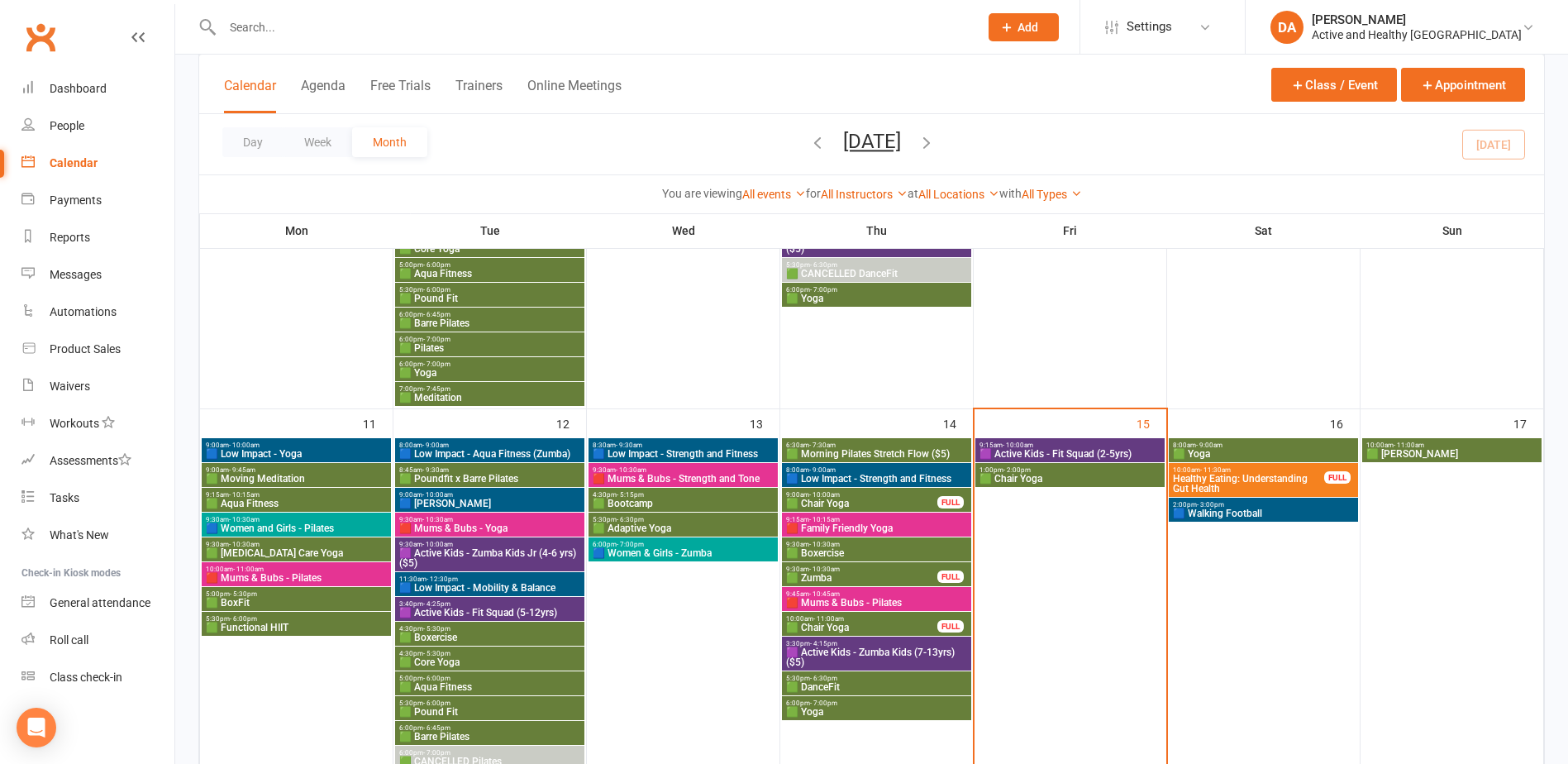
scroll to position [744, 0]
